Goal: Transaction & Acquisition: Download file/media

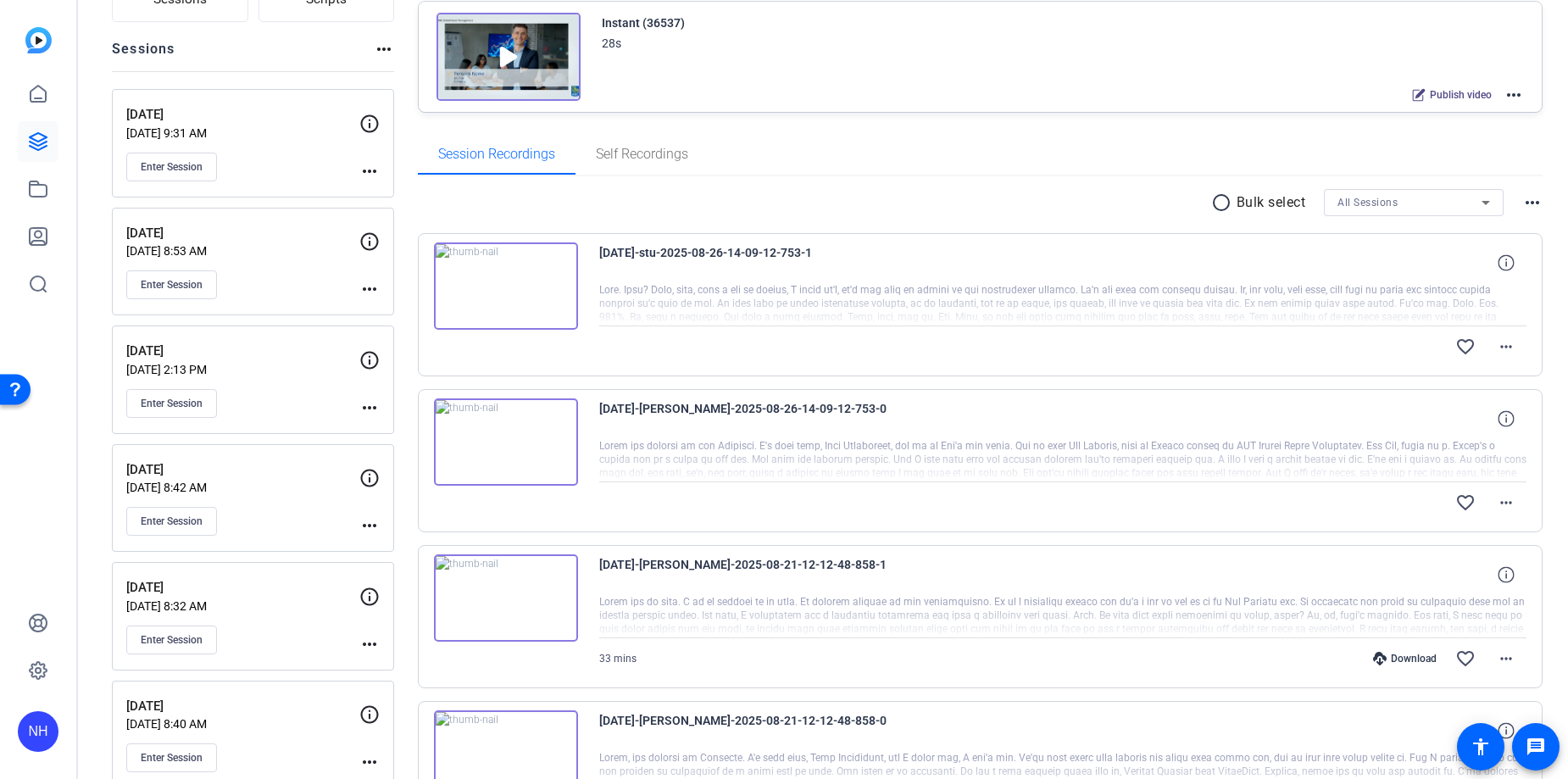
scroll to position [186, 0]
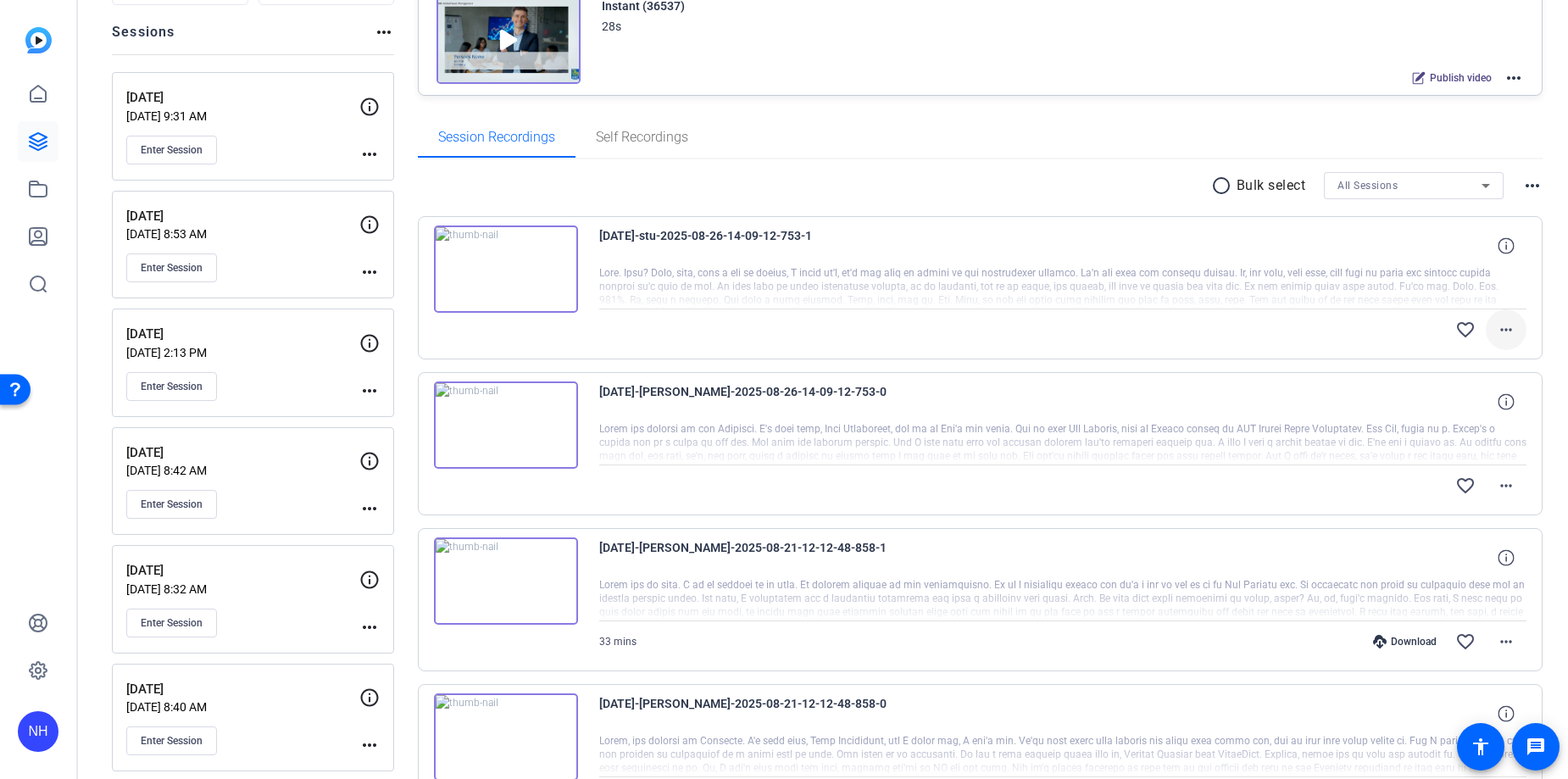
click at [1505, 329] on mat-icon "more_horiz" at bounding box center [1505, 330] width 20 height 20
click at [1453, 366] on span "Download Original" at bounding box center [1461, 364] width 101 height 20
click at [1505, 481] on mat-icon "more_horiz" at bounding box center [1505, 486] width 20 height 20
click at [1468, 513] on span "Download Original" at bounding box center [1461, 520] width 101 height 20
